Goal: Check status

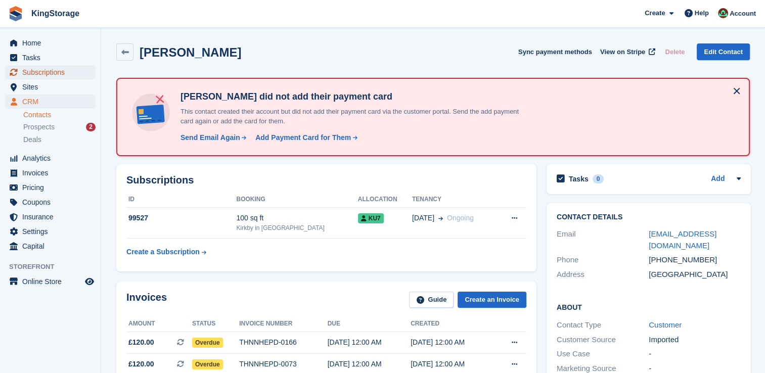
click at [36, 76] on span "Subscriptions" at bounding box center [52, 72] width 61 height 14
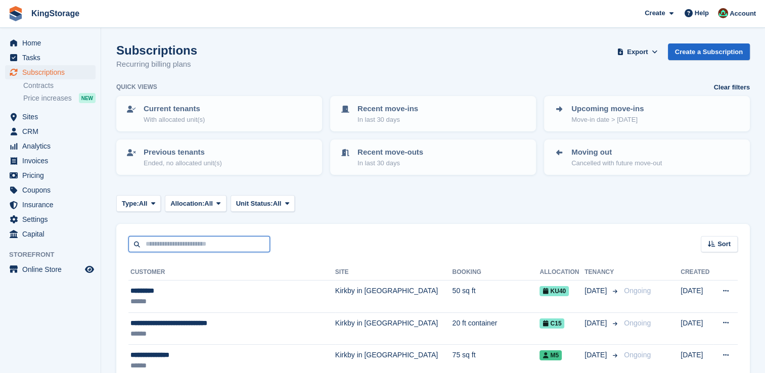
click at [142, 237] on input "text" at bounding box center [199, 244] width 142 height 17
type input "******"
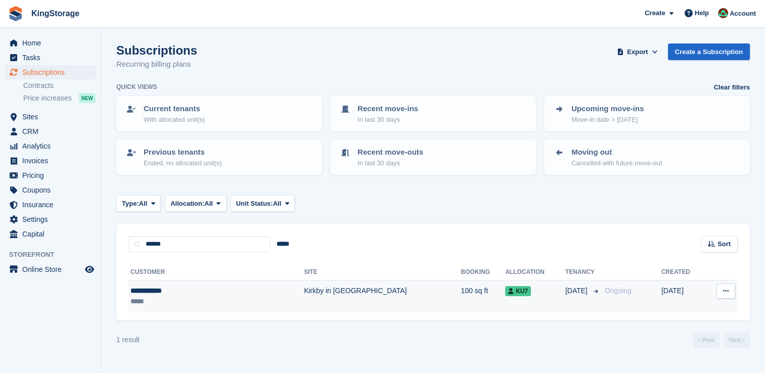
click at [241, 296] on div "*****" at bounding box center [186, 301] width 113 height 11
